Goal: Communication & Community: Answer question/provide support

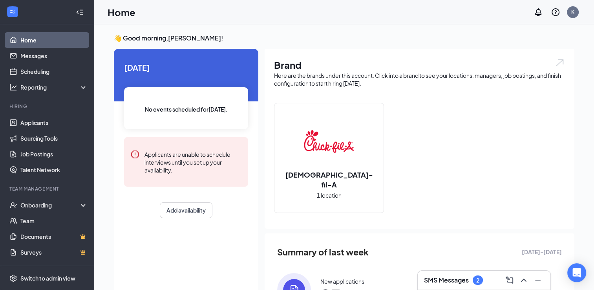
click at [473, 278] on div "2" at bounding box center [477, 279] width 10 height 9
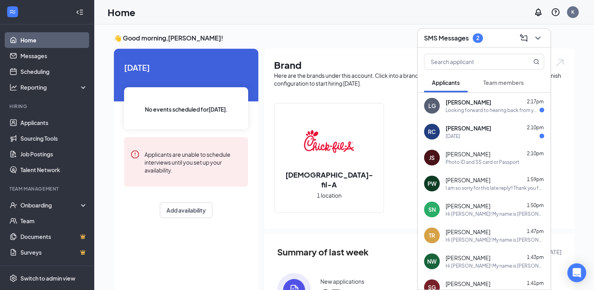
click at [479, 137] on div "[DATE]" at bounding box center [494, 136] width 98 height 7
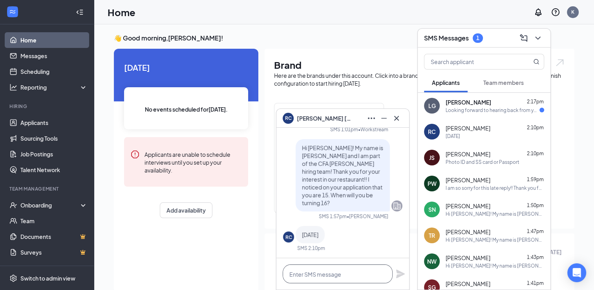
click at [316, 277] on textarea at bounding box center [338, 273] width 110 height 19
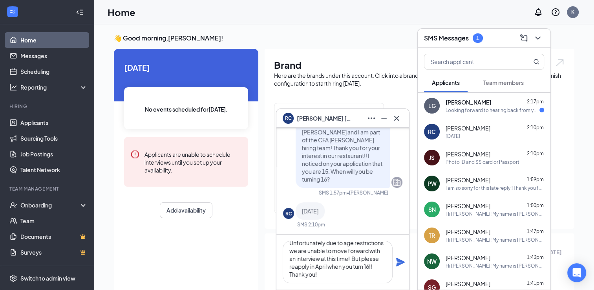
scroll to position [8, 0]
type textarea "ok! Thank you for replying! Unfortunately due to age restrictions we are unable…"
click at [398, 262] on icon "Plane" at bounding box center [400, 261] width 9 height 9
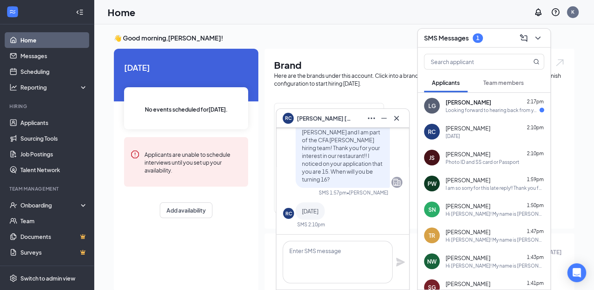
scroll to position [0, 0]
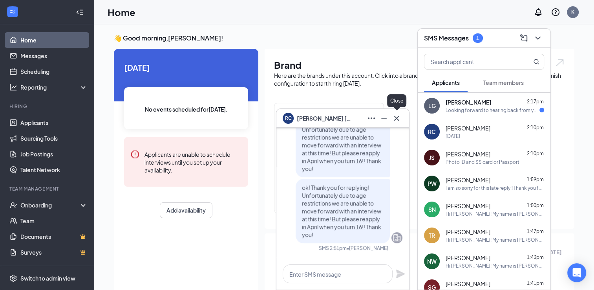
click at [399, 118] on icon "Cross" at bounding box center [396, 117] width 9 height 9
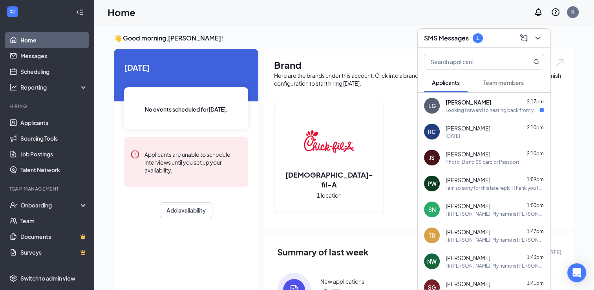
click at [447, 108] on div "Looking forward to hearing back from you!" at bounding box center [492, 110] width 94 height 7
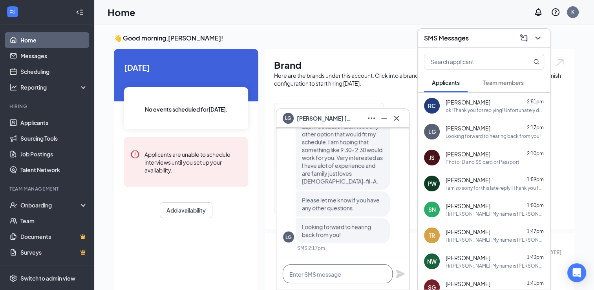
click at [331, 272] on textarea at bounding box center [338, 273] width 110 height 19
type textarea "Amazing!! We love our raving fans!!!"
click at [399, 274] on icon "Plane" at bounding box center [400, 273] width 9 height 9
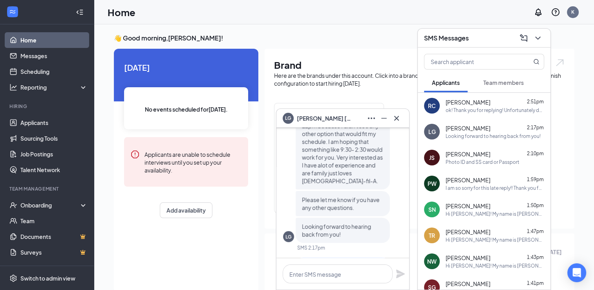
click at [248, 228] on div "Today No events scheduled for today . Applicants are unable to schedule intervi…" at bounding box center [186, 140] width 144 height 182
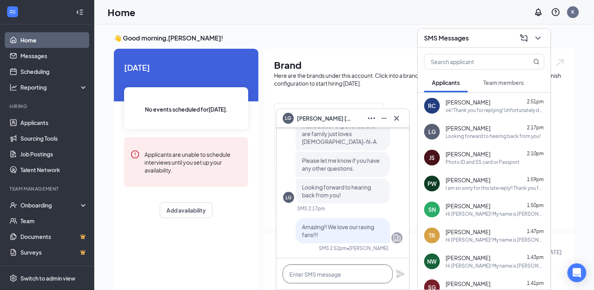
click at [312, 271] on textarea at bounding box center [338, 273] width 110 height 19
type textarea "W"
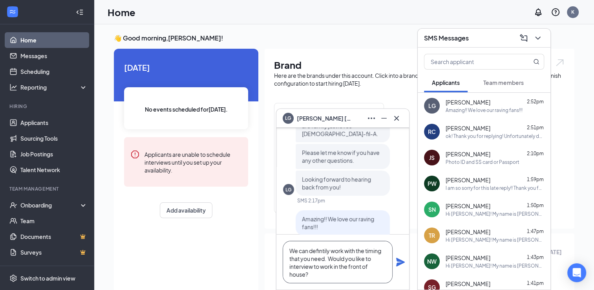
scroll to position [-50, 0]
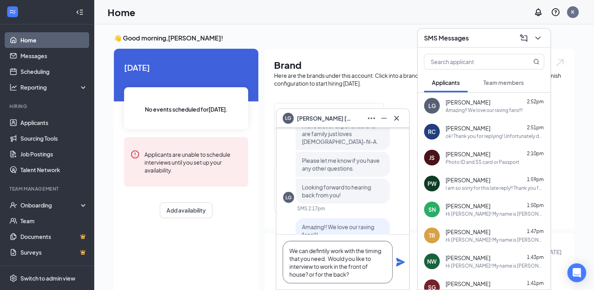
click at [312, 271] on textarea "We can defintily work with the timing that you need. Would you like to intervie…" at bounding box center [338, 262] width 110 height 42
click at [350, 272] on textarea "We can defintily work with the timing that you need. Would you like to intervie…" at bounding box center [338, 262] width 110 height 42
type textarea "We can defintily work with the timing that you need. Would you like to intervie…"
click at [397, 262] on icon "Plane" at bounding box center [400, 261] width 9 height 9
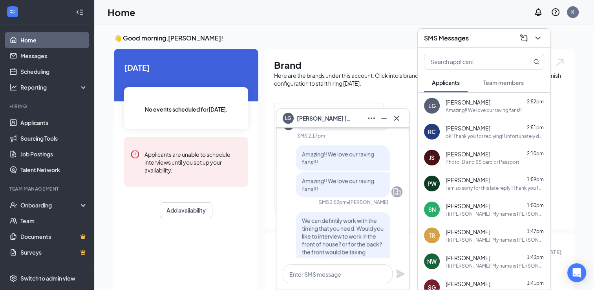
scroll to position [0, 0]
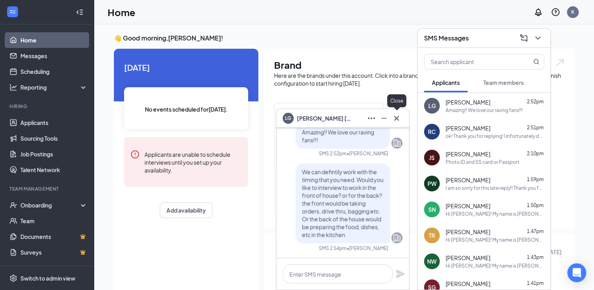
click at [397, 118] on icon "Cross" at bounding box center [396, 117] width 9 height 9
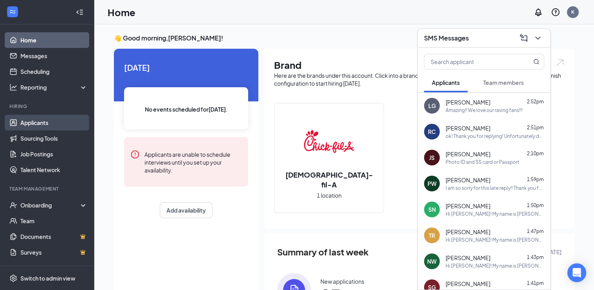
click at [44, 124] on link "Applicants" at bounding box center [53, 123] width 67 height 16
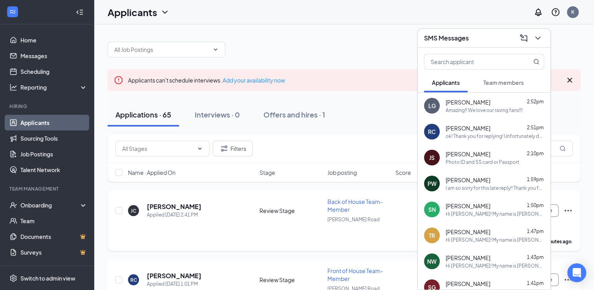
click at [191, 202] on div "Joshua Christy" at bounding box center [174, 206] width 55 height 9
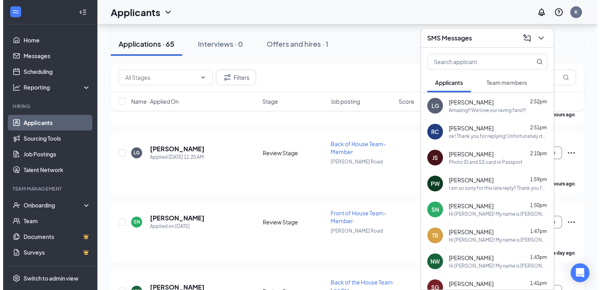
scroll to position [197, 0]
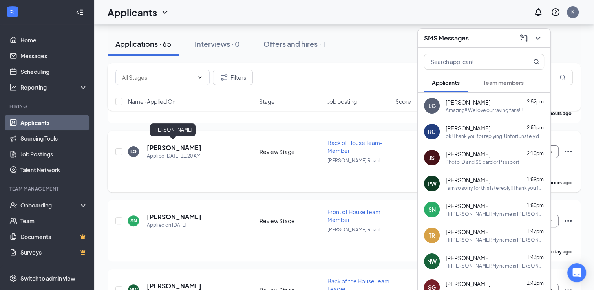
click at [182, 147] on h5 "[PERSON_NAME]" at bounding box center [174, 147] width 55 height 9
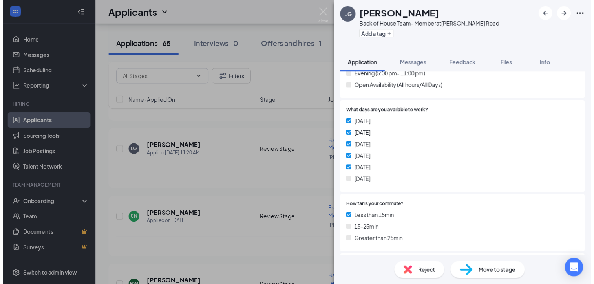
scroll to position [428, 0]
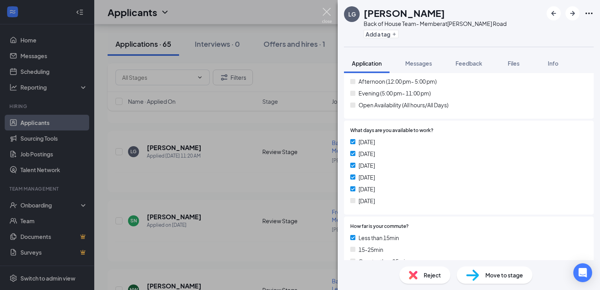
click at [325, 13] on img at bounding box center [327, 15] width 10 height 15
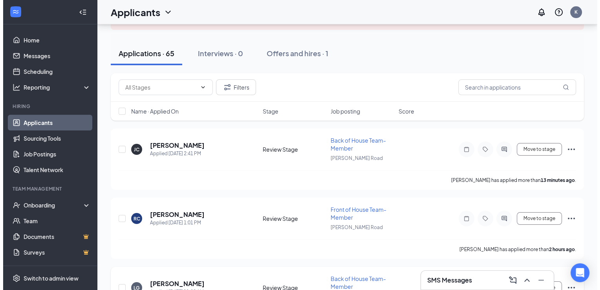
scroll to position [38, 0]
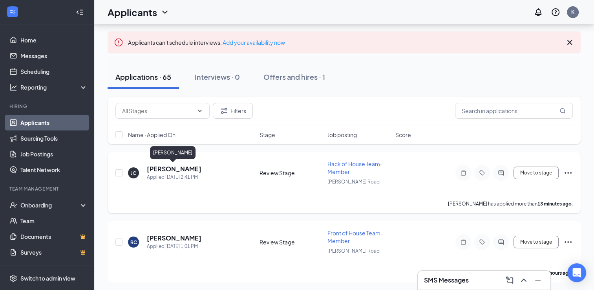
click at [179, 165] on h5 "Joshua Christy" at bounding box center [174, 168] width 55 height 9
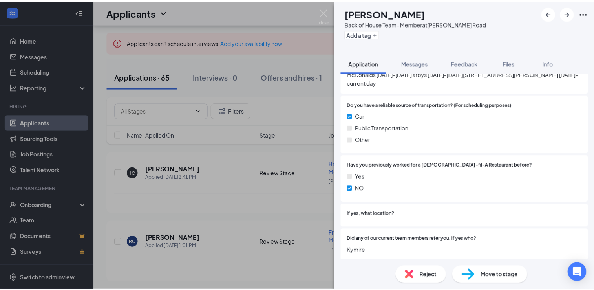
scroll to position [764, 0]
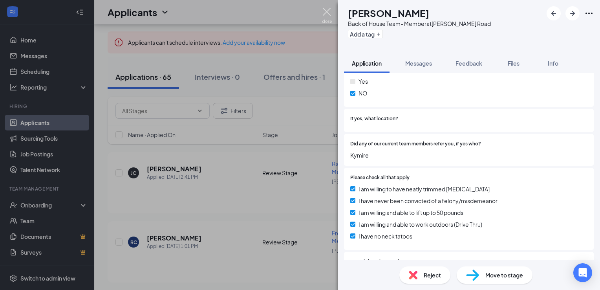
click at [325, 13] on img at bounding box center [327, 15] width 10 height 15
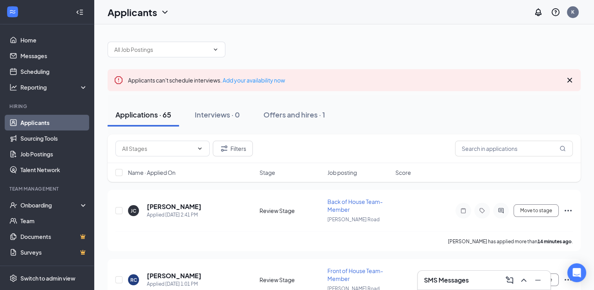
click at [480, 273] on div "SMS Messages" at bounding box center [483, 279] width 133 height 19
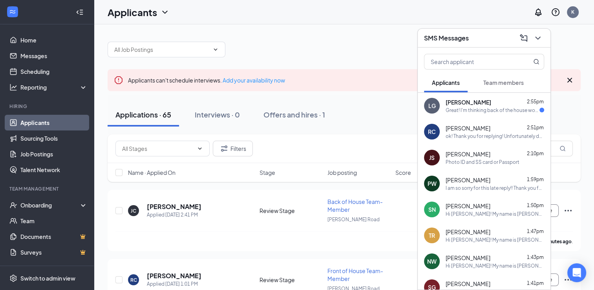
click at [483, 108] on div "Great! I'm thinking back of the house would be great. Let me know when is a goo…" at bounding box center [492, 110] width 94 height 7
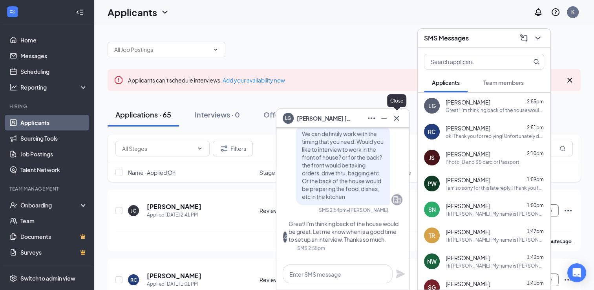
click at [396, 117] on icon "Cross" at bounding box center [396, 117] width 5 height 5
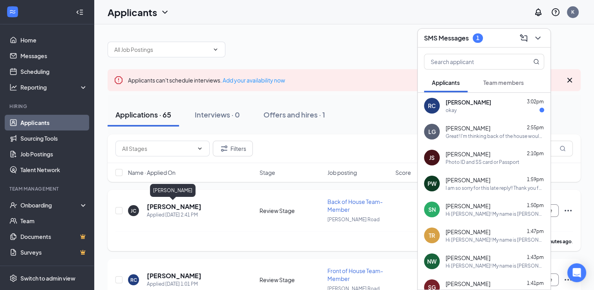
click at [180, 204] on h5 "Joshua Christy" at bounding box center [174, 206] width 55 height 9
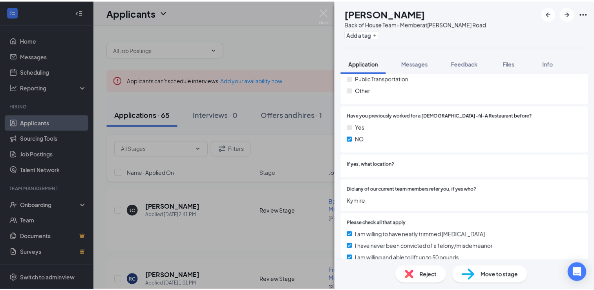
scroll to position [723, 0]
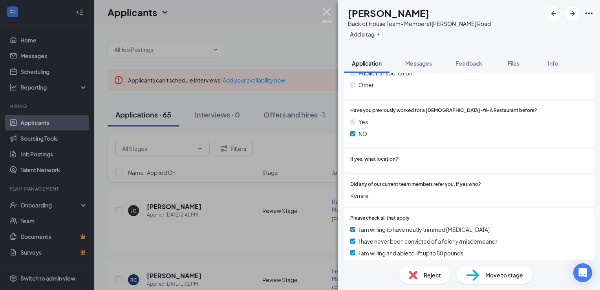
click at [325, 13] on img at bounding box center [327, 15] width 10 height 15
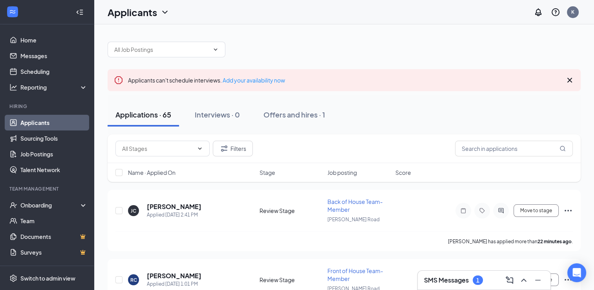
click at [476, 278] on div "1" at bounding box center [477, 279] width 10 height 9
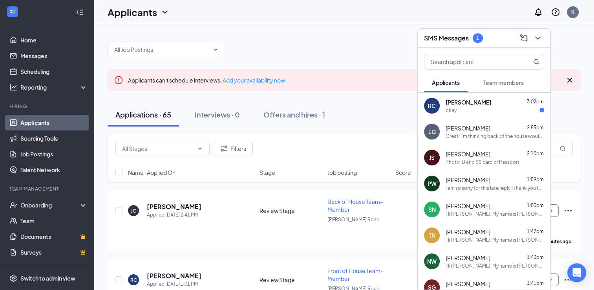
click at [476, 137] on div "Great! I'm thinking back of the house would be great. Let me know when is a goo…" at bounding box center [494, 136] width 98 height 7
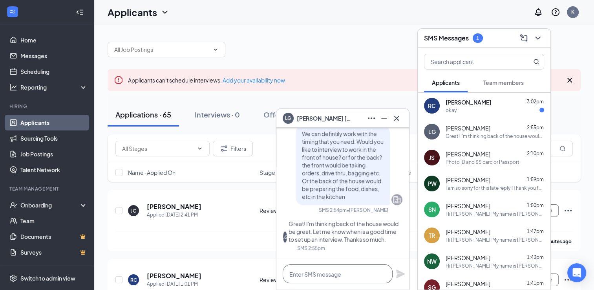
click at [322, 273] on textarea at bounding box center [338, 273] width 110 height 19
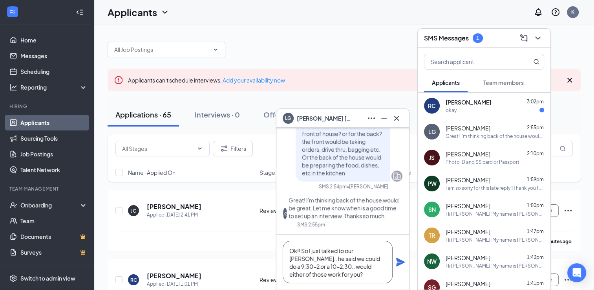
scroll to position [8, 0]
type textarea "Ok!! So I just talked to our BOH Drew.. he said we could do a 9:30-2 or a 10-2:…"
click at [400, 262] on icon "Plane" at bounding box center [400, 261] width 9 height 9
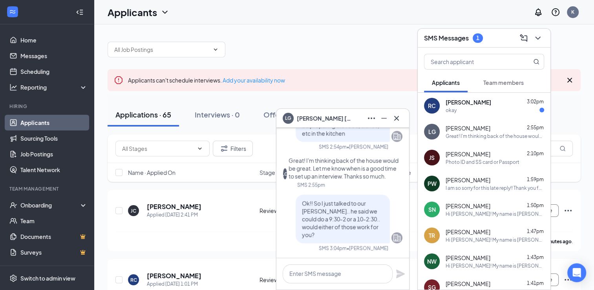
scroll to position [0, 0]
click at [333, 274] on textarea at bounding box center [338, 273] width 110 height 19
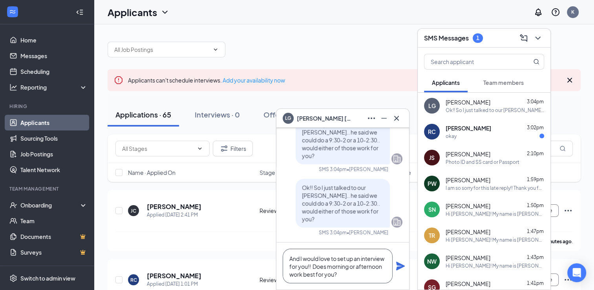
type textarea "And I would love to set up an interview for you!! Does morning or afternoon wor…"
click at [397, 265] on icon "Plane" at bounding box center [400, 265] width 9 height 9
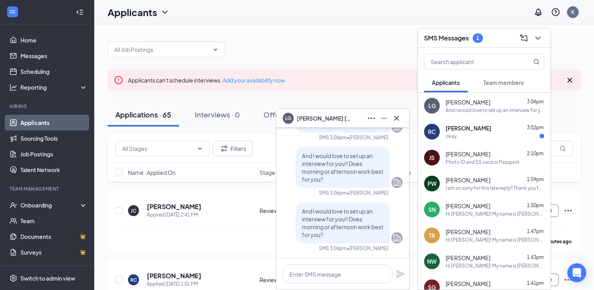
click at [488, 135] on div "okay" at bounding box center [494, 136] width 98 height 7
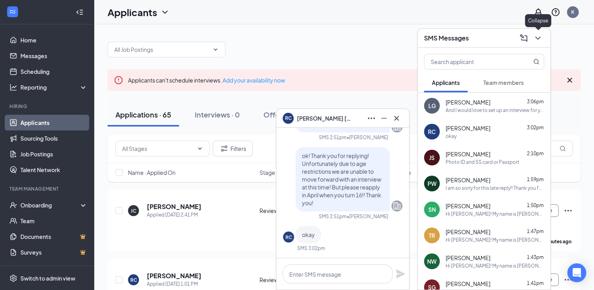
click at [535, 40] on icon "ChevronDown" at bounding box center [537, 37] width 9 height 9
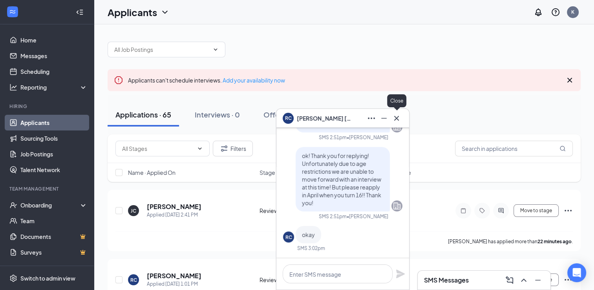
click at [397, 118] on icon "Cross" at bounding box center [396, 117] width 5 height 5
